Goal: Entertainment & Leisure: Consume media (video, audio)

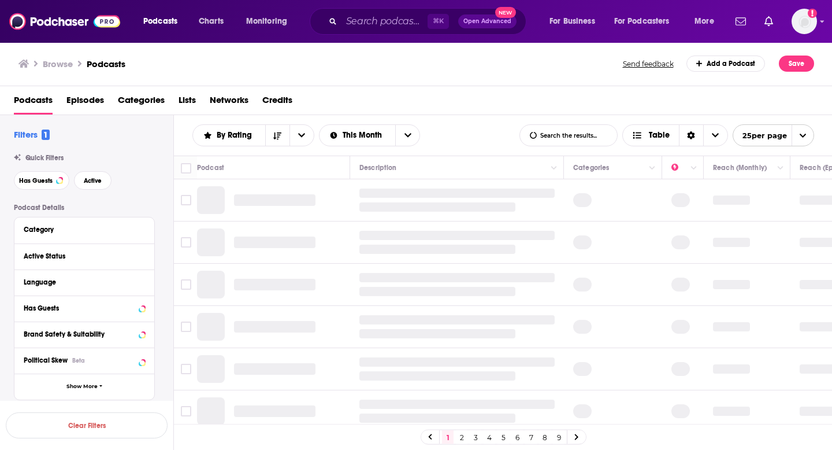
click at [57, 64] on h3 "Browse" at bounding box center [58, 63] width 30 height 11
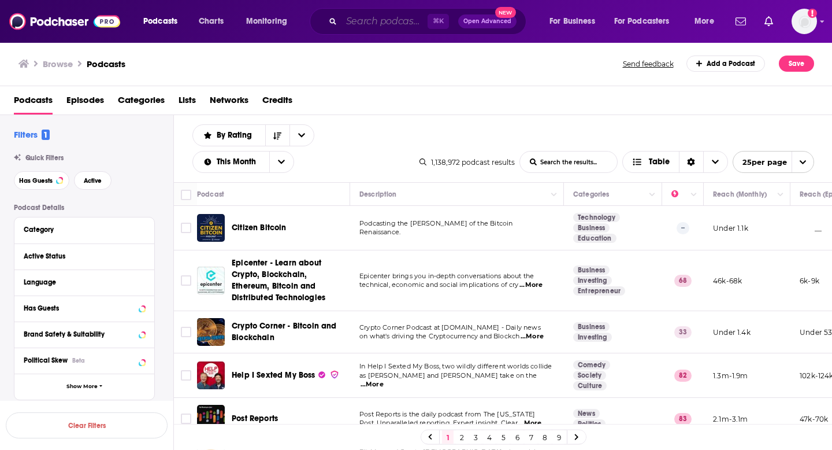
click at [393, 21] on input "Search podcasts, credits, & more..." at bounding box center [385, 21] width 86 height 18
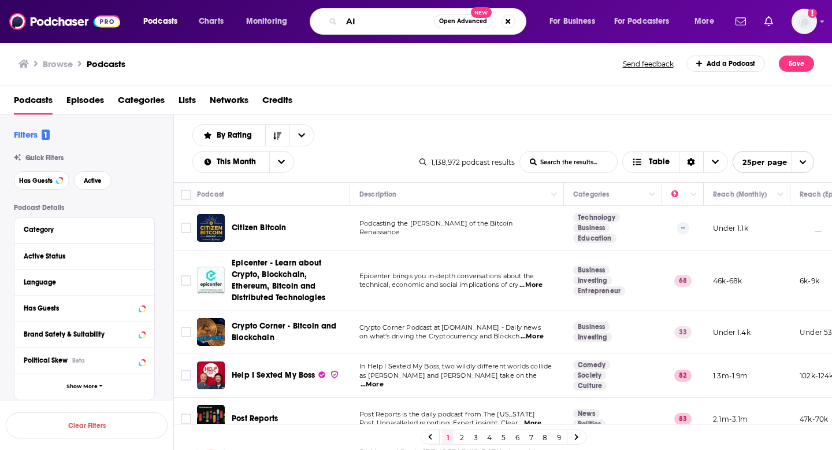
type input "AI"
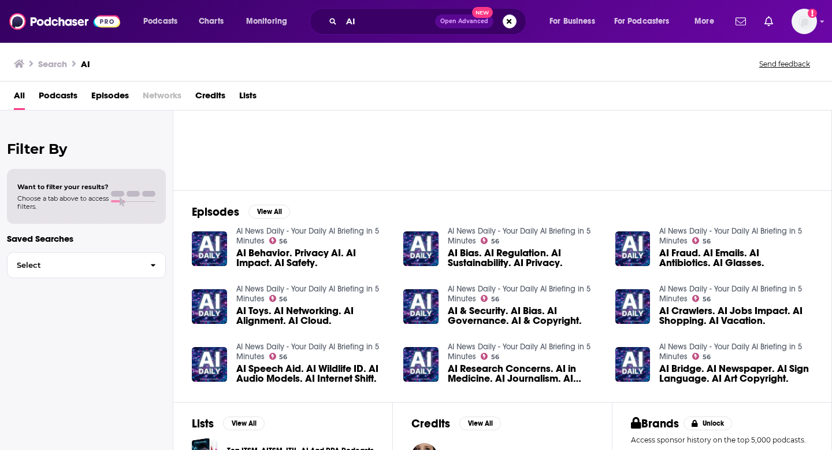
scroll to position [72, 0]
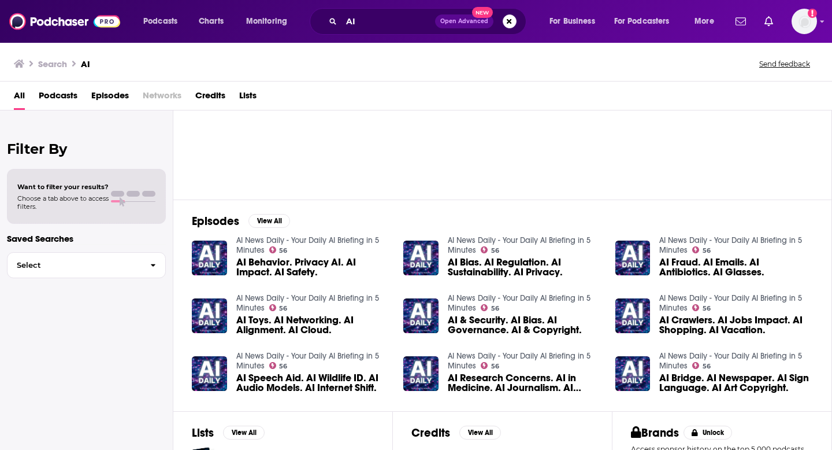
click at [328, 262] on span "AI Behavior. Privacy AI. AI Impact. AI Safety." at bounding box center [313, 267] width 154 height 20
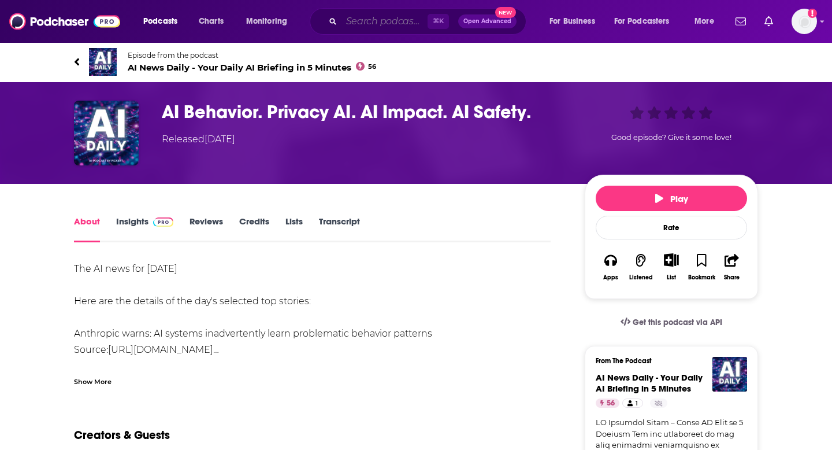
click at [384, 30] on input "Search podcasts, credits, & more..." at bounding box center [385, 21] width 86 height 18
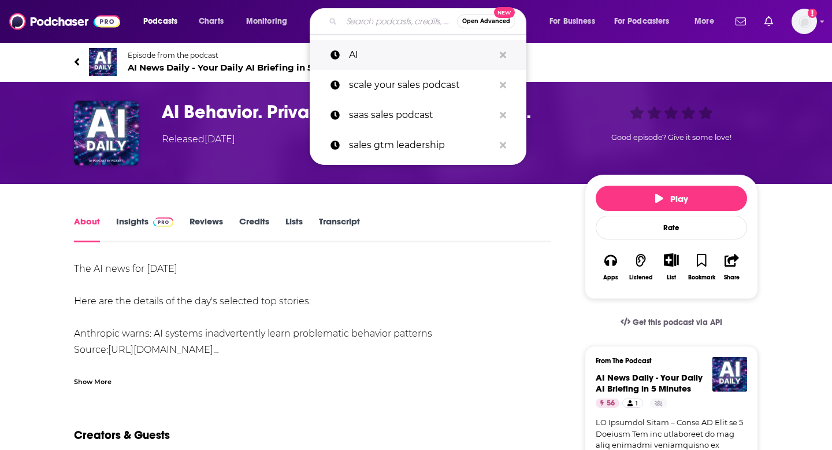
click at [377, 58] on p "AI" at bounding box center [421, 55] width 145 height 30
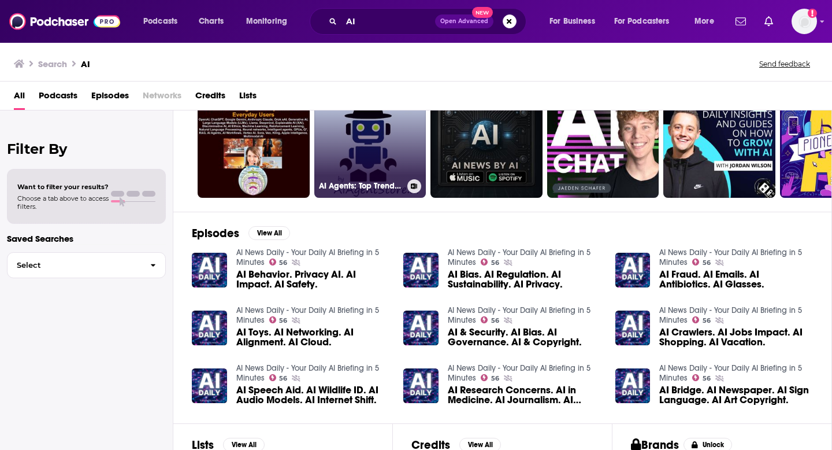
scroll to position [61, 0]
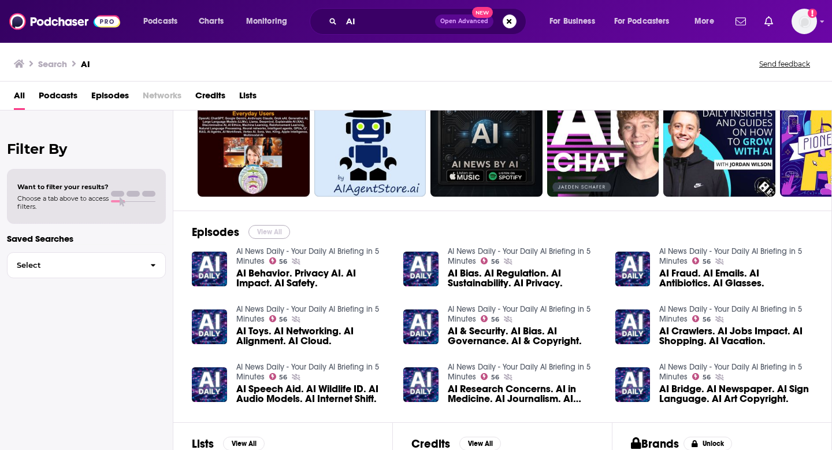
click at [272, 231] on button "View All" at bounding box center [270, 232] width 42 height 14
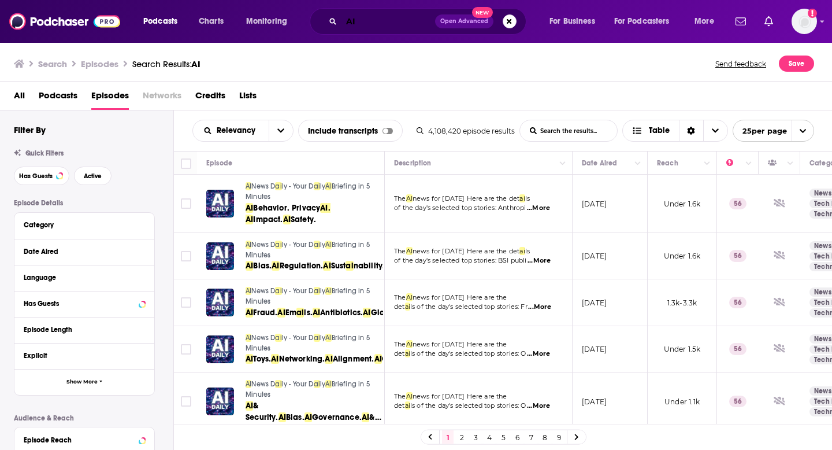
click at [379, 25] on input "AI" at bounding box center [389, 21] width 94 height 18
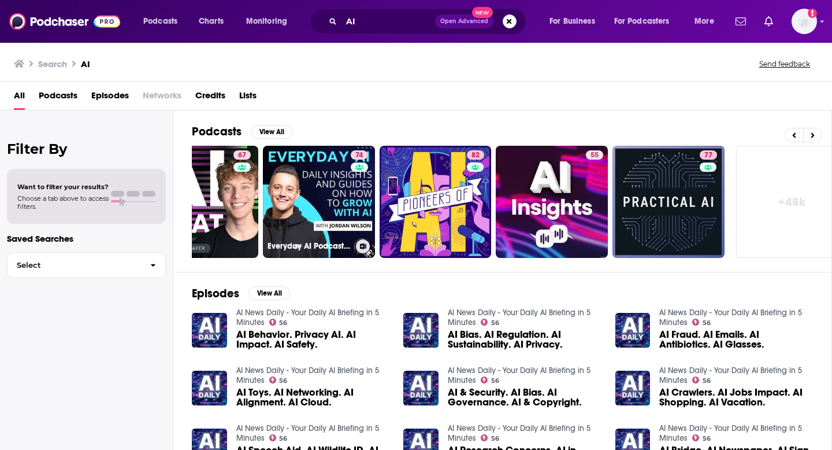
scroll to position [0, 421]
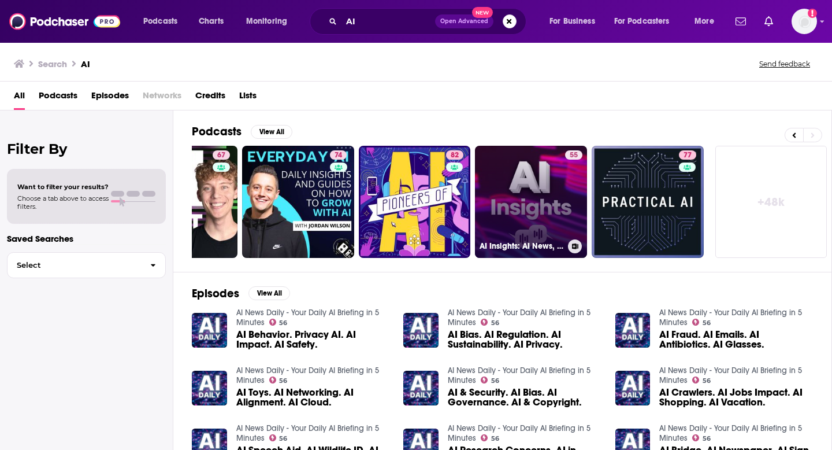
click at [526, 183] on link "55 AI Insights: AI News, Eyewitness Accounts" at bounding box center [531, 202] width 112 height 112
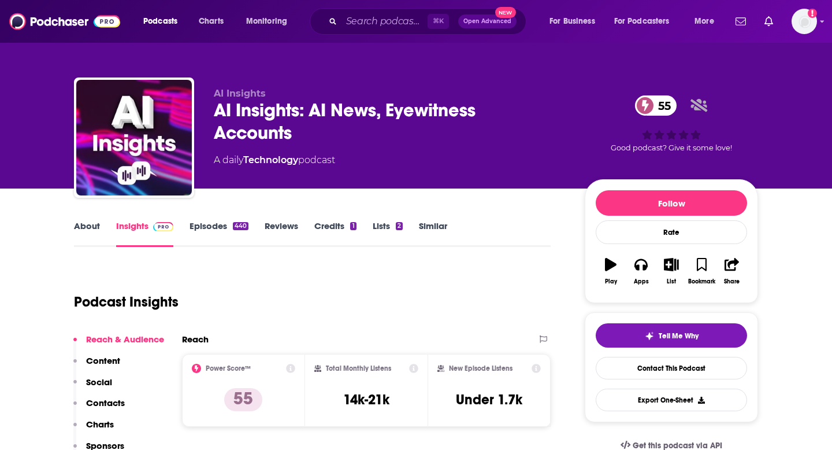
click at [92, 221] on link "About" at bounding box center [87, 233] width 26 height 27
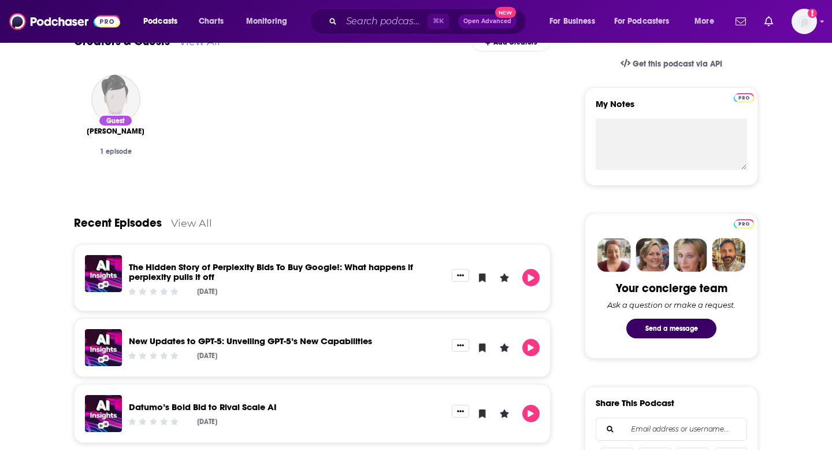
scroll to position [486, 0]
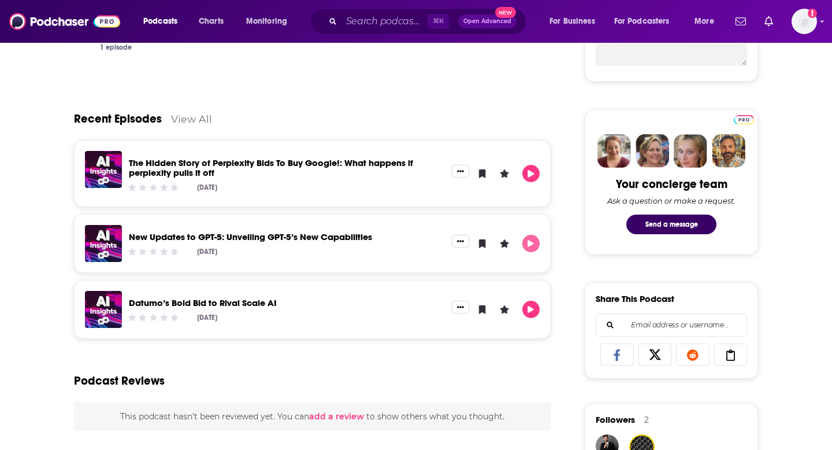
click at [538, 242] on button "Play" at bounding box center [531, 243] width 17 height 17
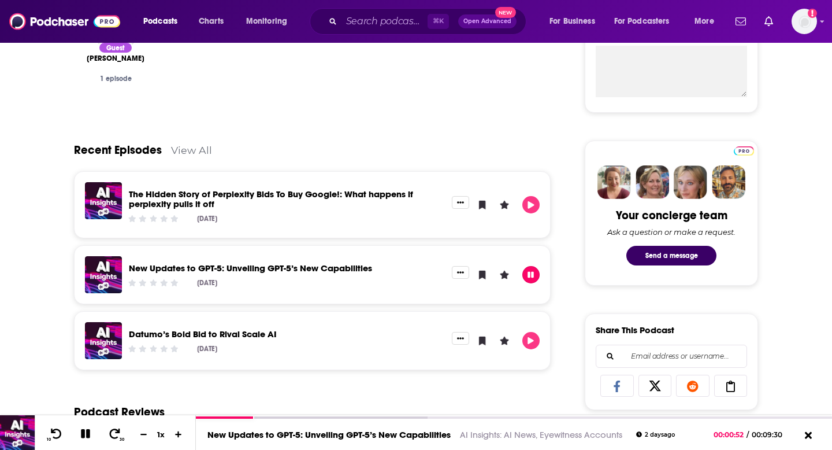
scroll to position [331, 0]
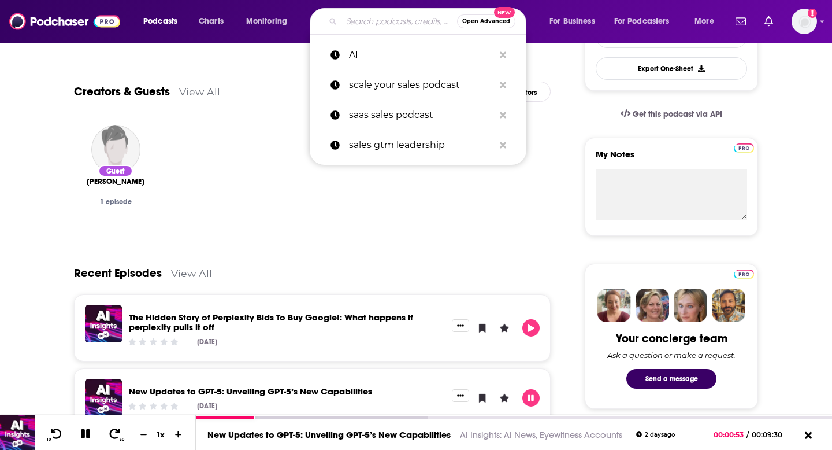
click at [368, 17] on input "Search podcasts, credits, & more..." at bounding box center [400, 21] width 116 height 18
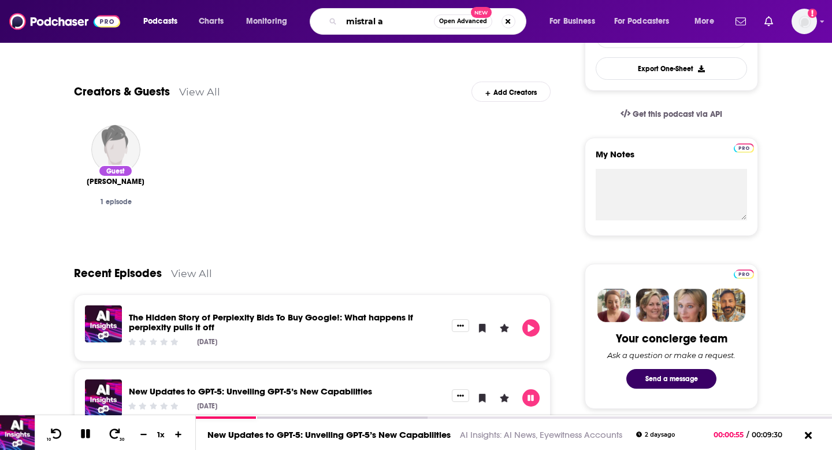
type input "mistral ai"
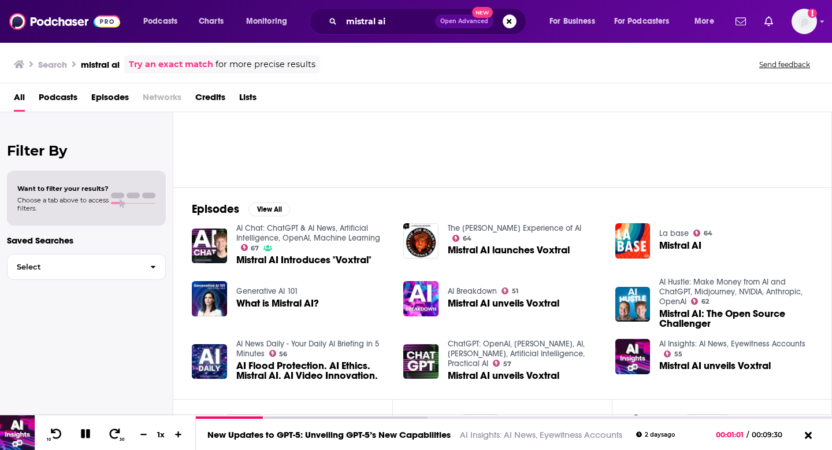
scroll to position [90, 0]
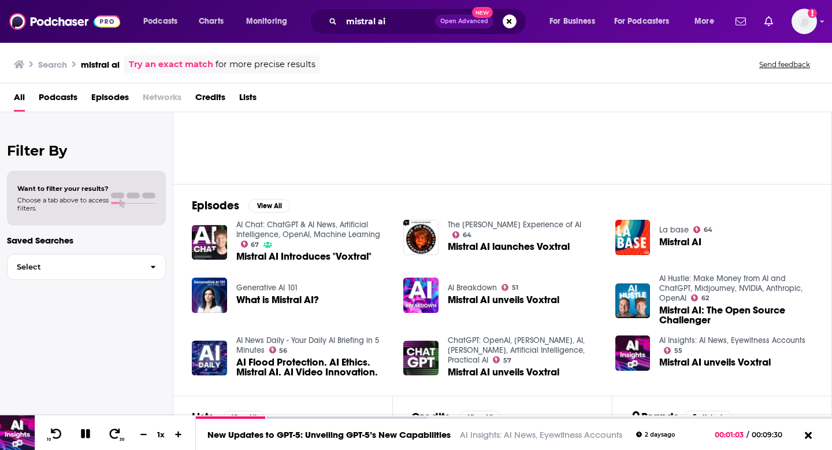
click at [523, 242] on span "Mistral AI launches Voxtral" at bounding box center [509, 247] width 122 height 10
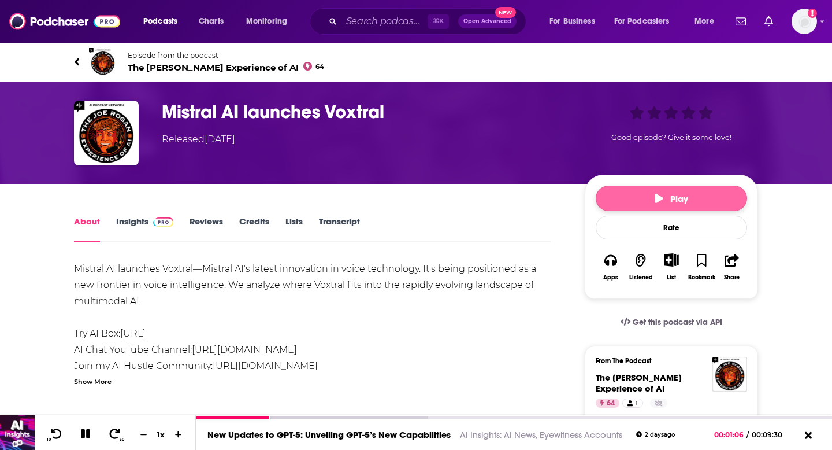
click at [641, 186] on button "Play" at bounding box center [671, 198] width 151 height 25
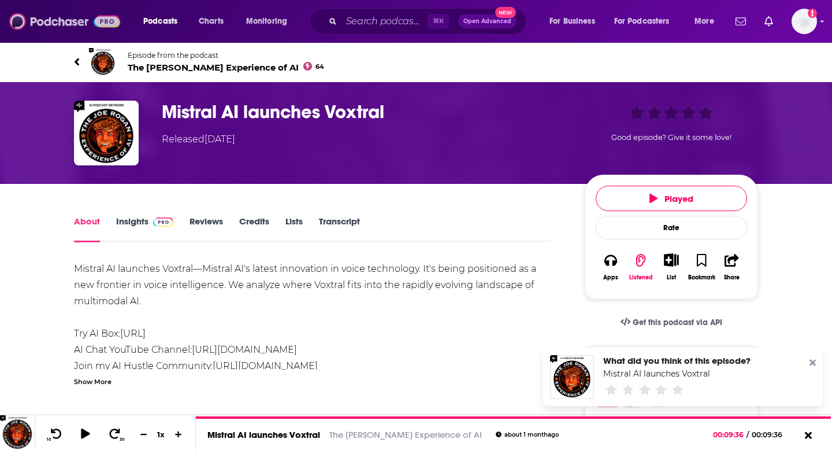
click at [55, 14] on img at bounding box center [64, 21] width 111 height 22
